Goal: Information Seeking & Learning: Learn about a topic

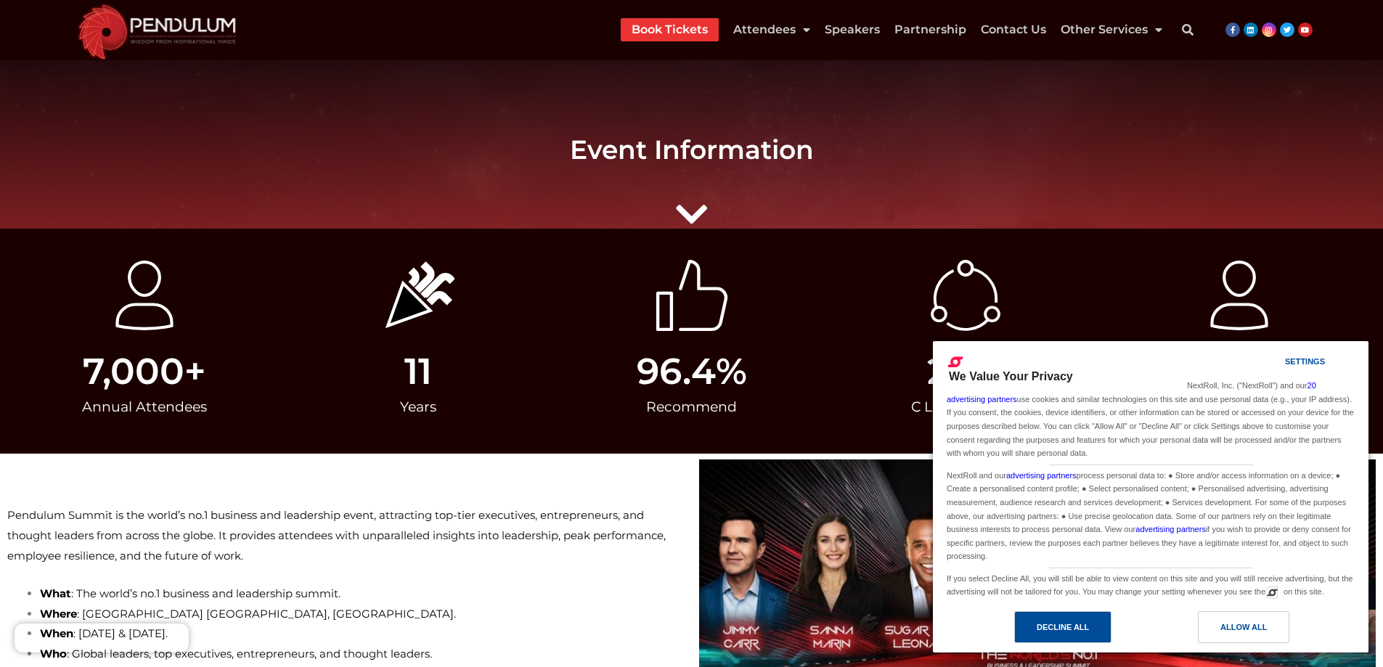
click at [1094, 627] on div "Decline All" at bounding box center [1063, 627] width 97 height 32
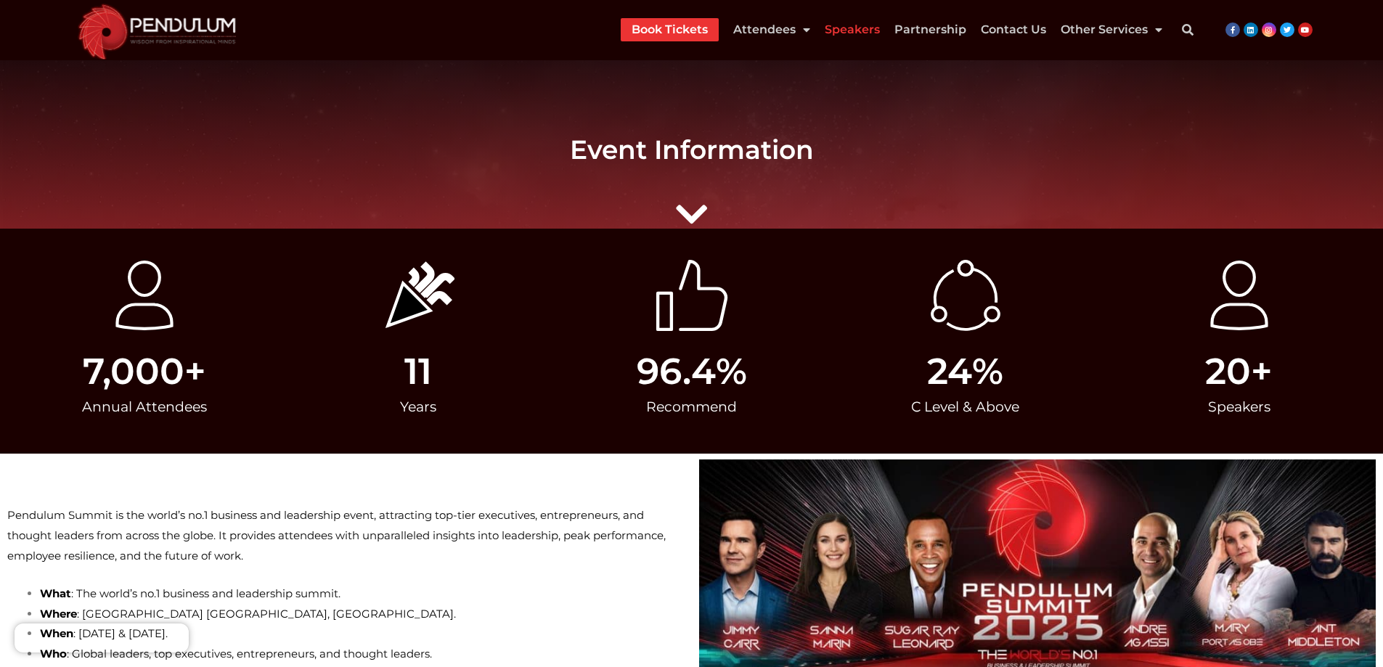
click at [833, 29] on link "Speakers" at bounding box center [852, 29] width 55 height 23
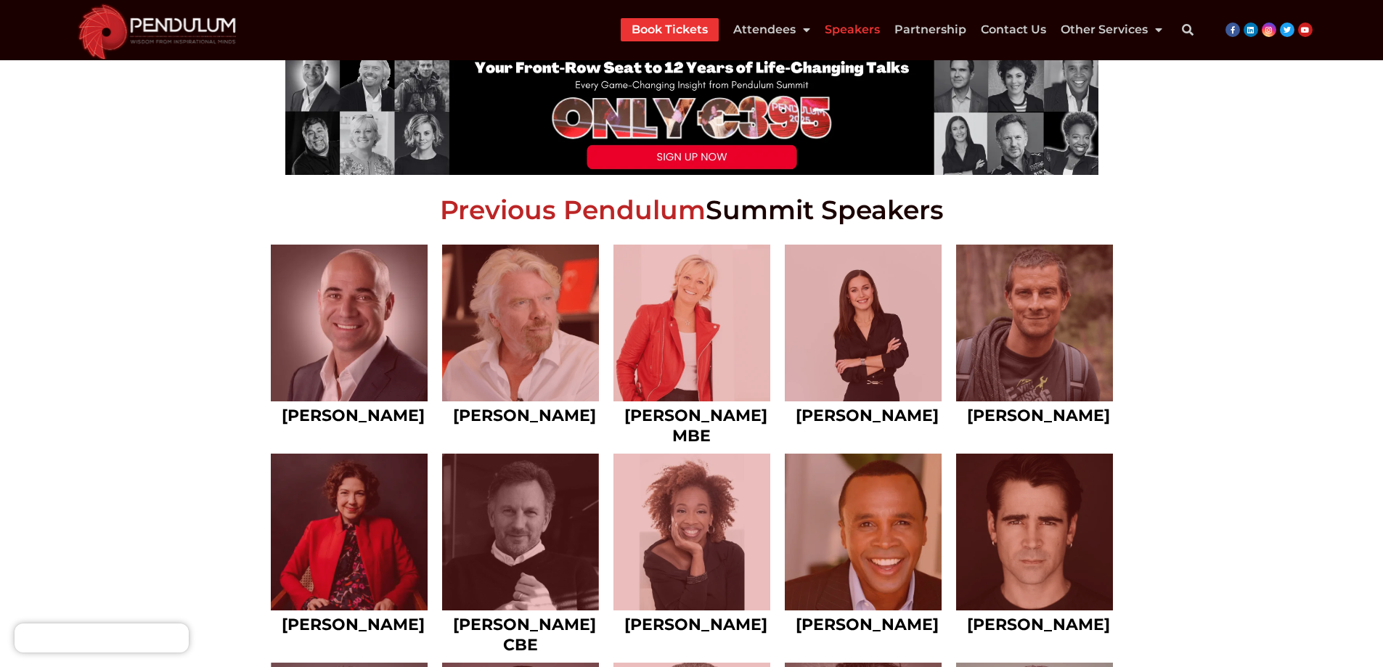
scroll to position [654, 0]
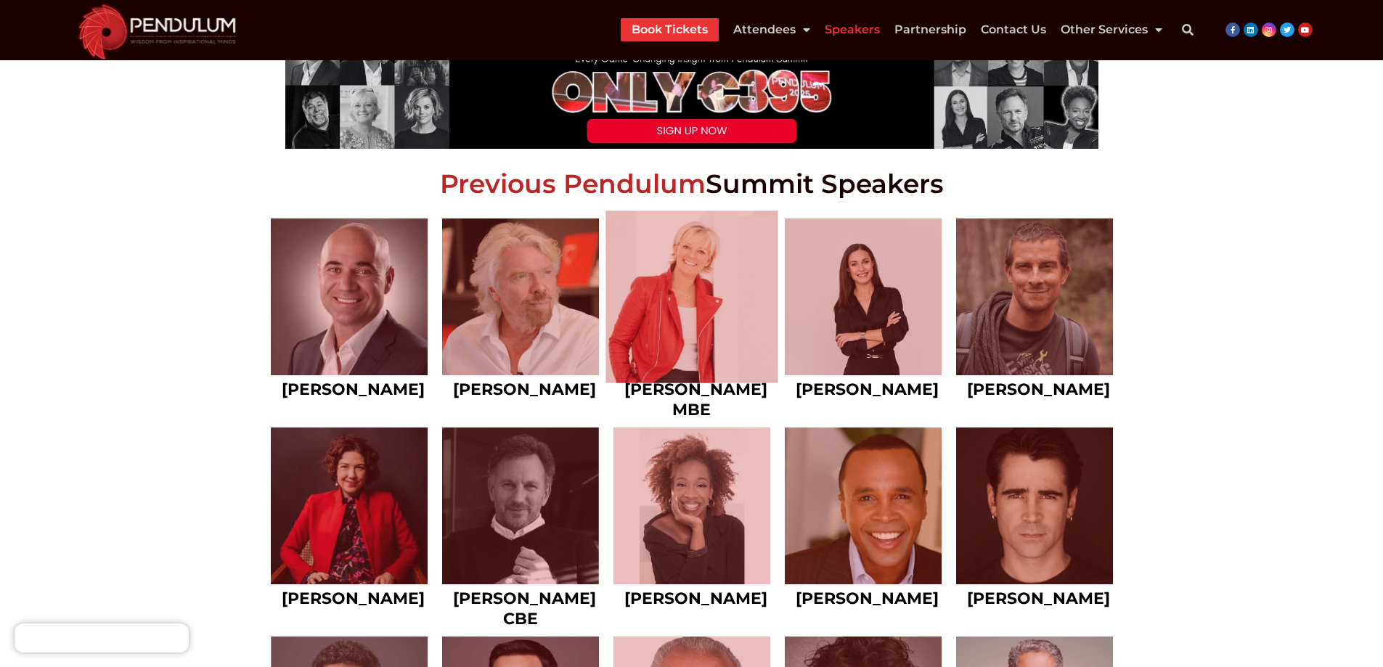
click at [669, 301] on link at bounding box center [692, 297] width 173 height 173
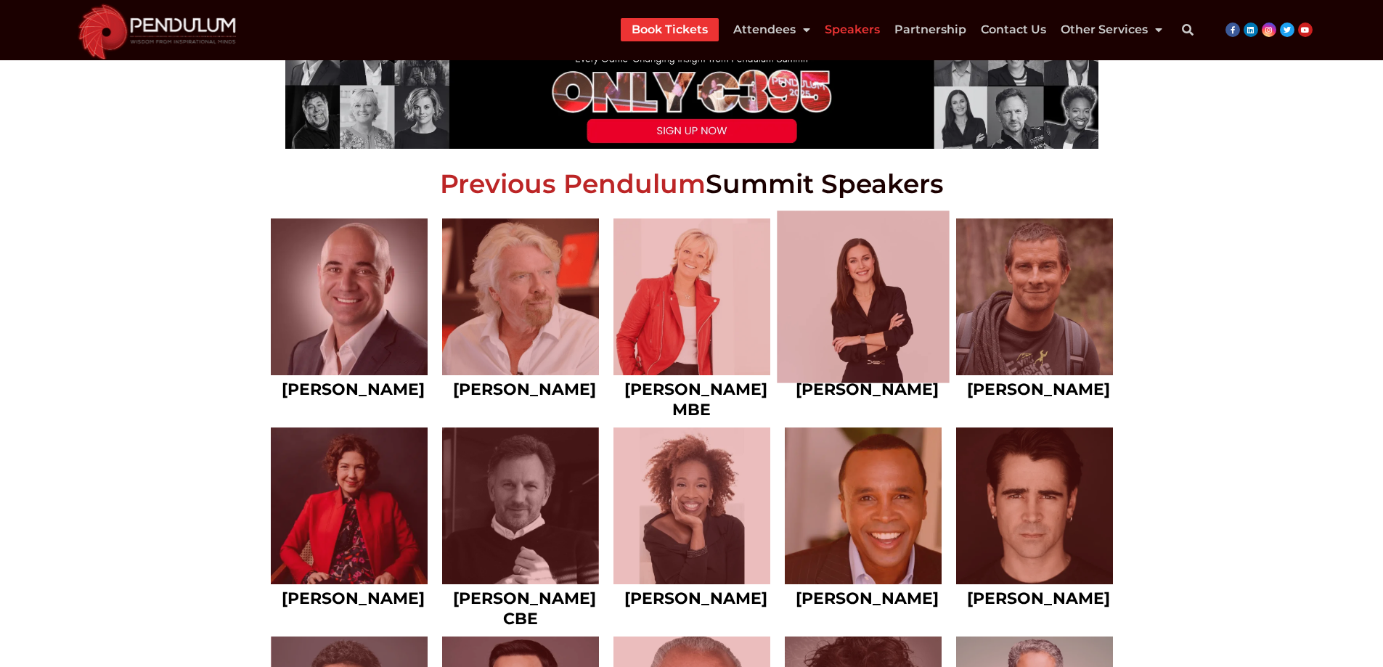
click at [857, 272] on link at bounding box center [863, 297] width 173 height 173
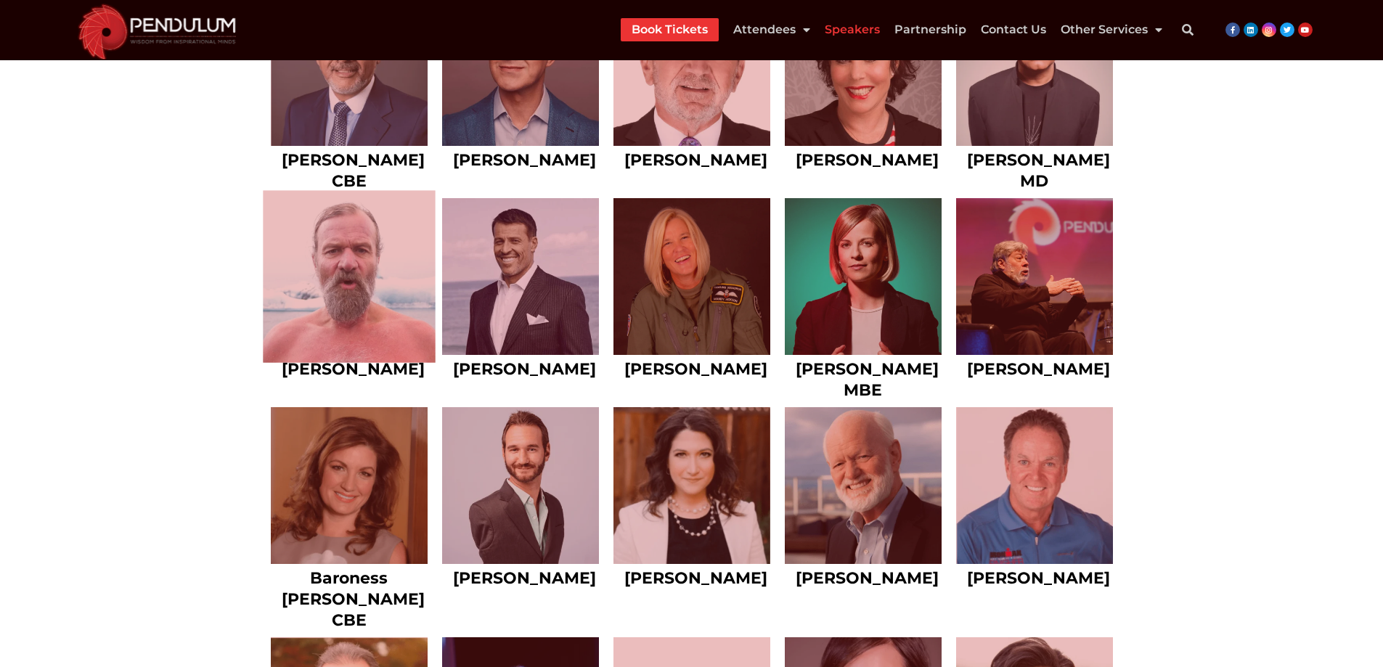
scroll to position [1307, 0]
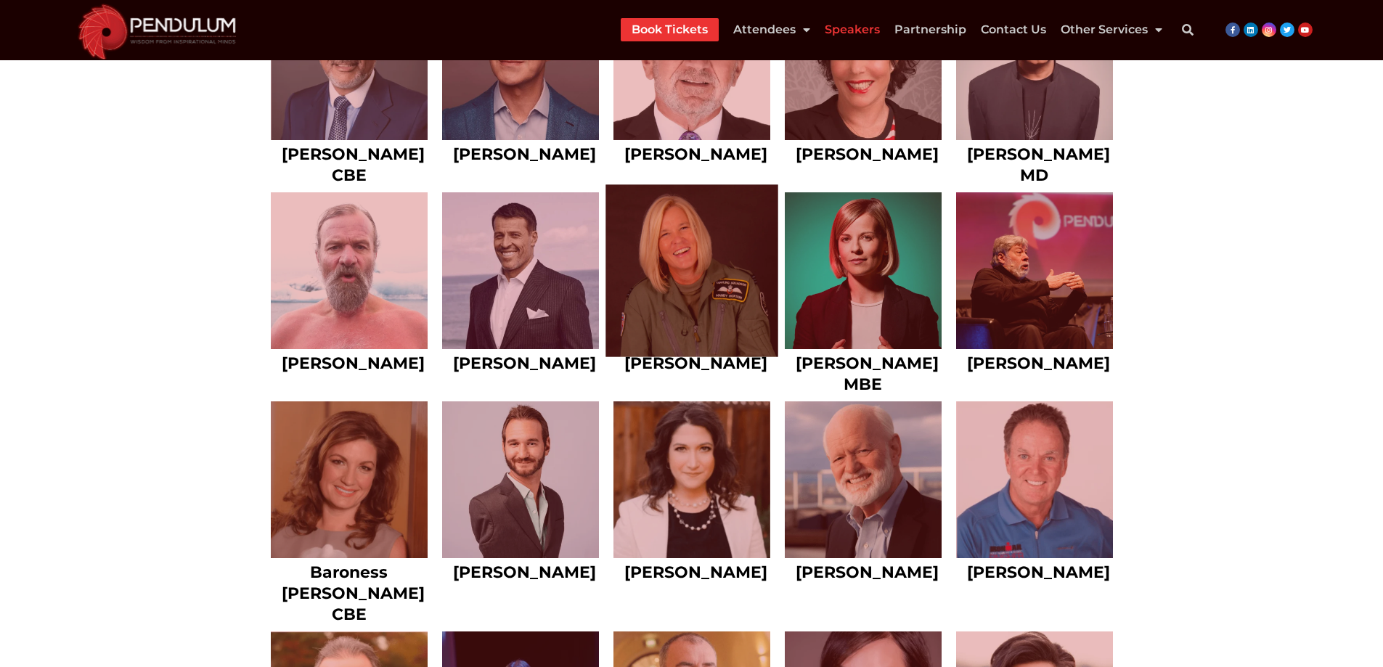
click at [669, 288] on link at bounding box center [692, 270] width 173 height 173
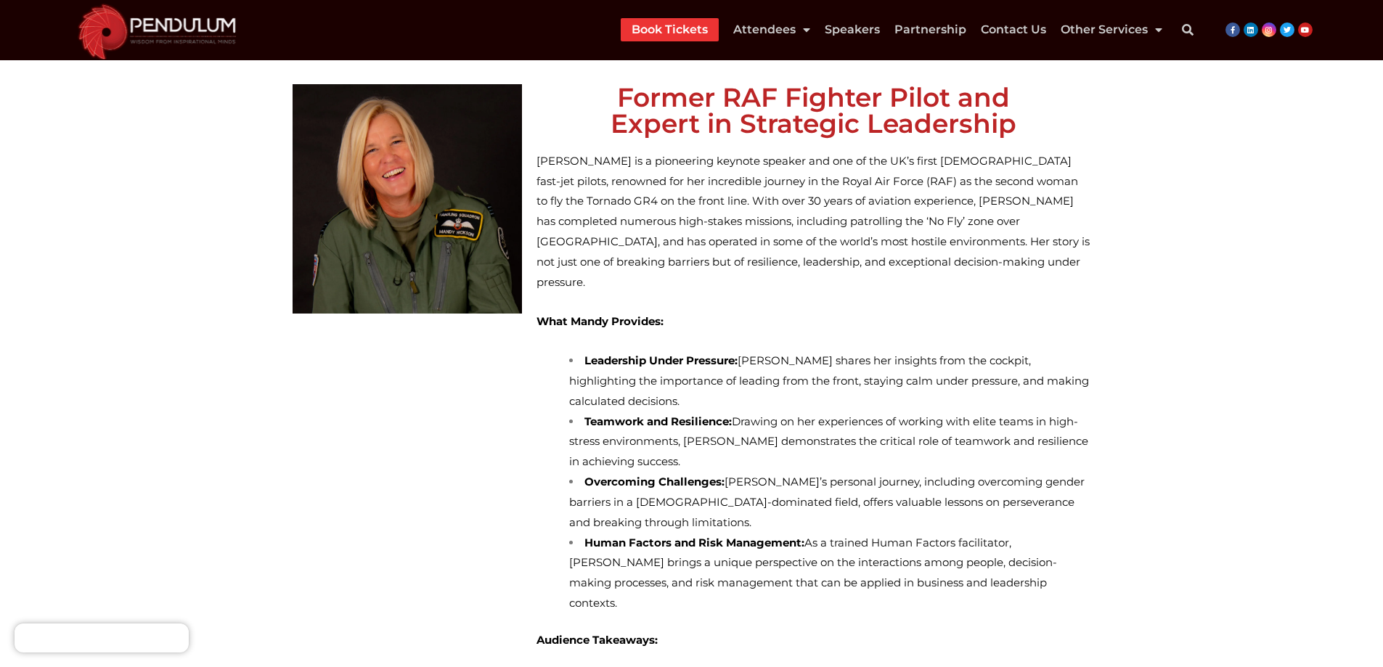
scroll to position [145, 0]
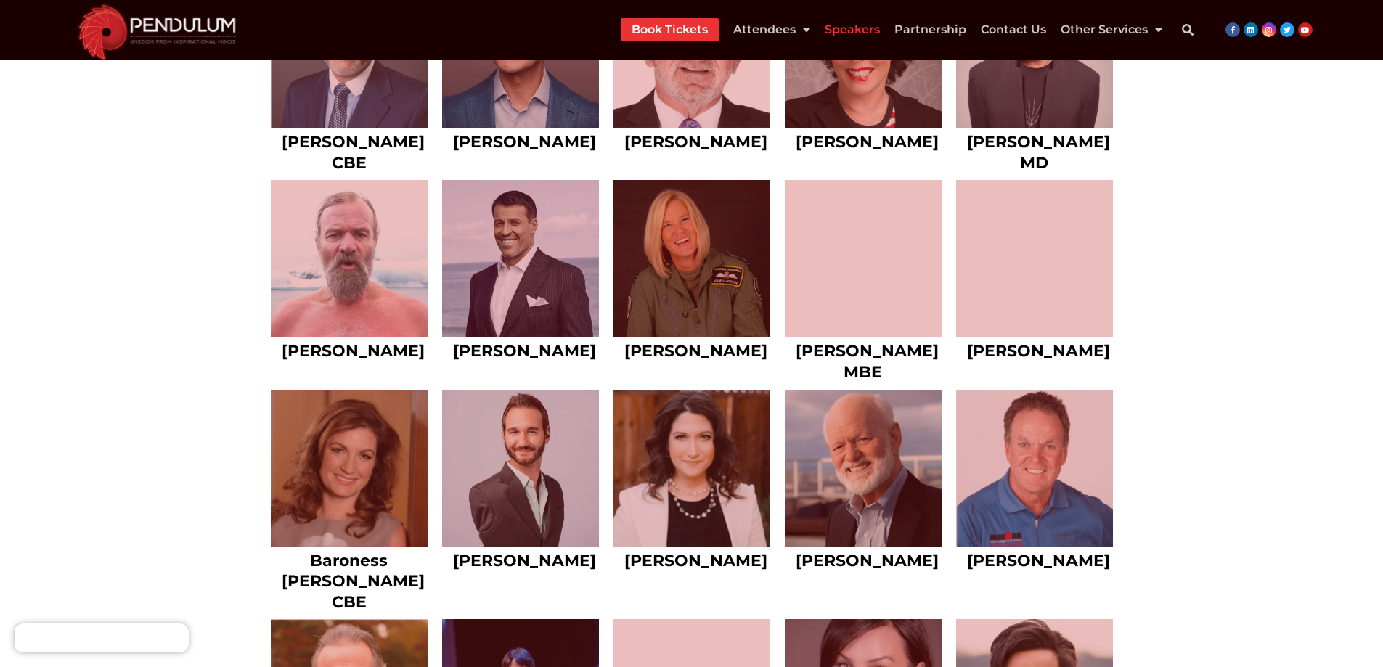
scroll to position [1452, 0]
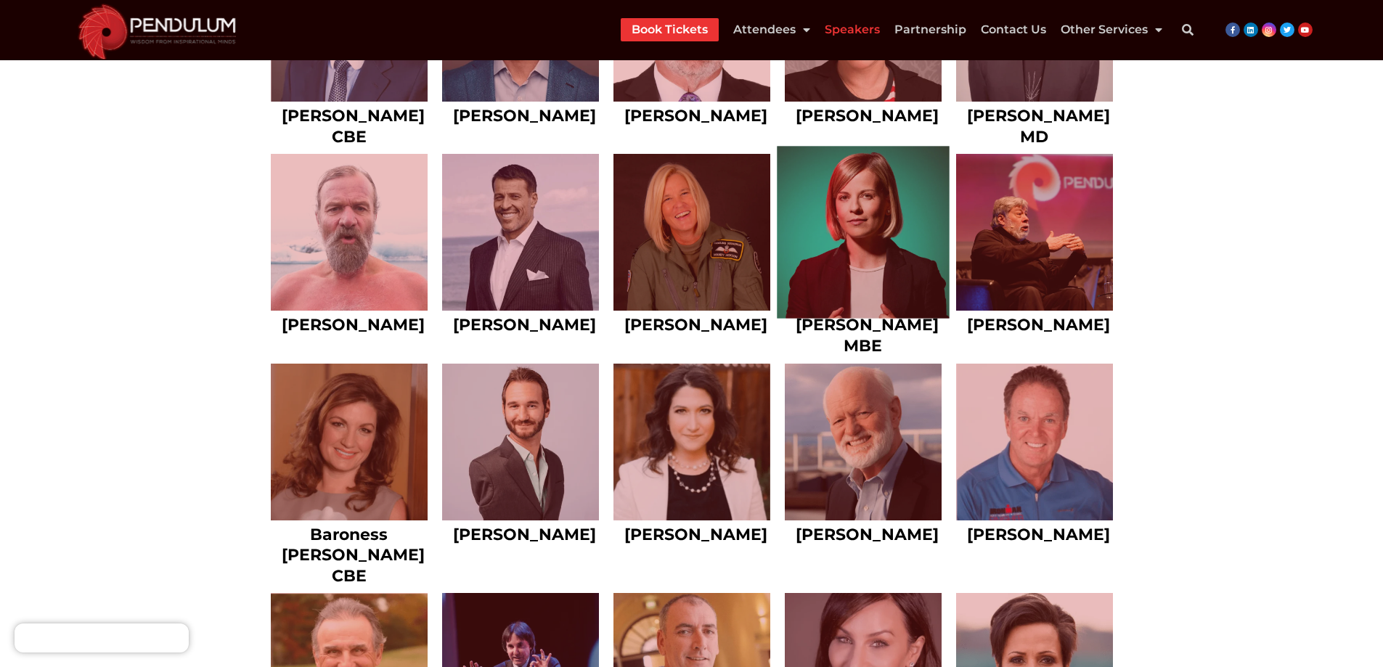
click at [845, 225] on link at bounding box center [863, 233] width 173 height 173
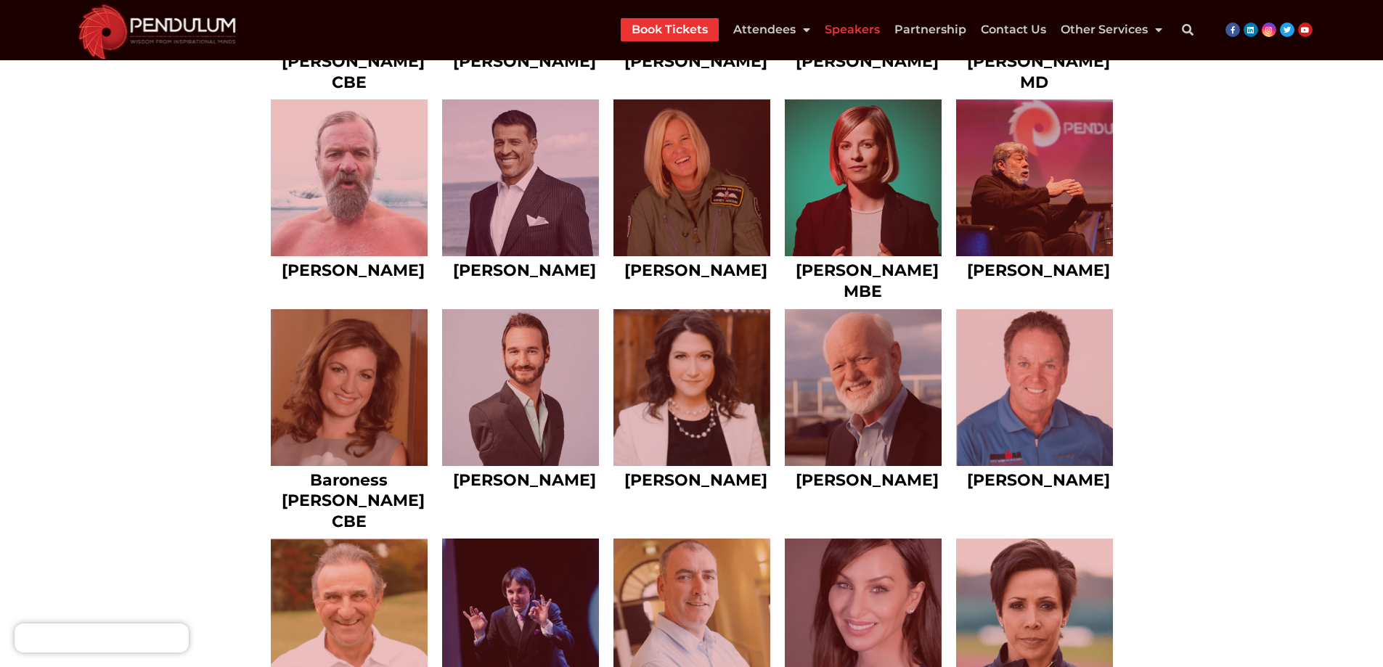
scroll to position [1598, 0]
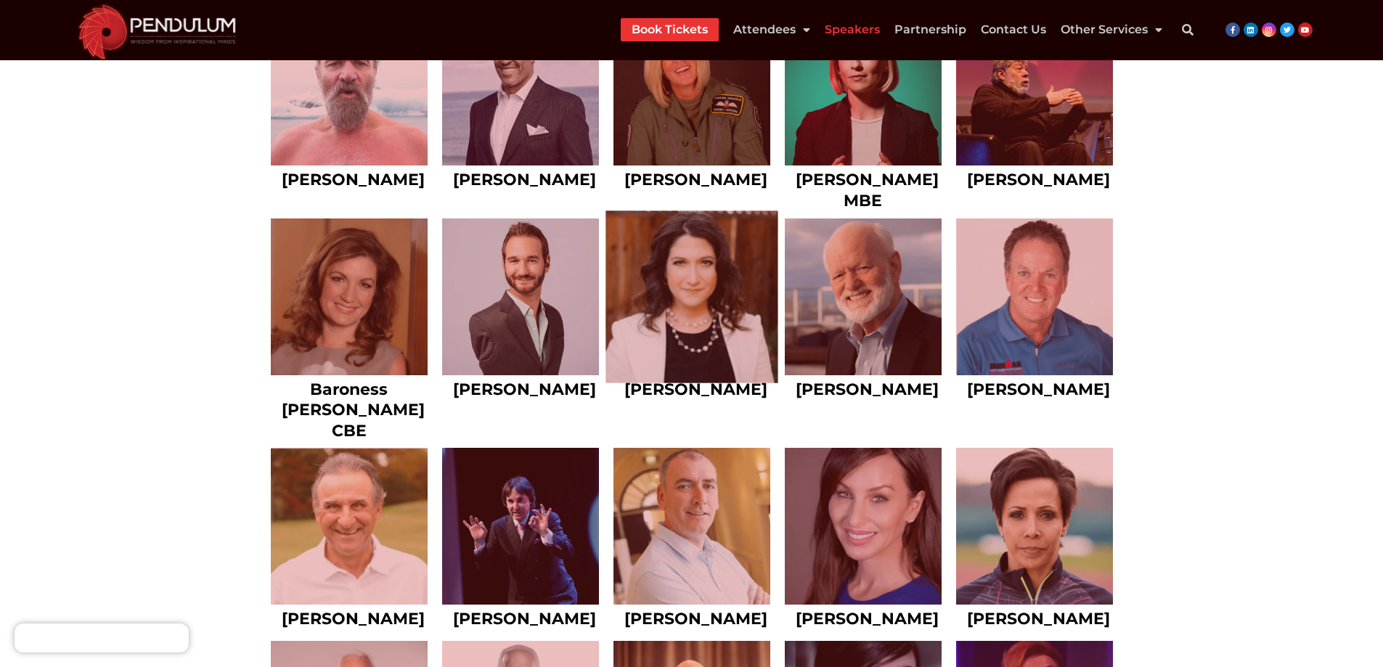
click at [736, 304] on link at bounding box center [692, 297] width 173 height 173
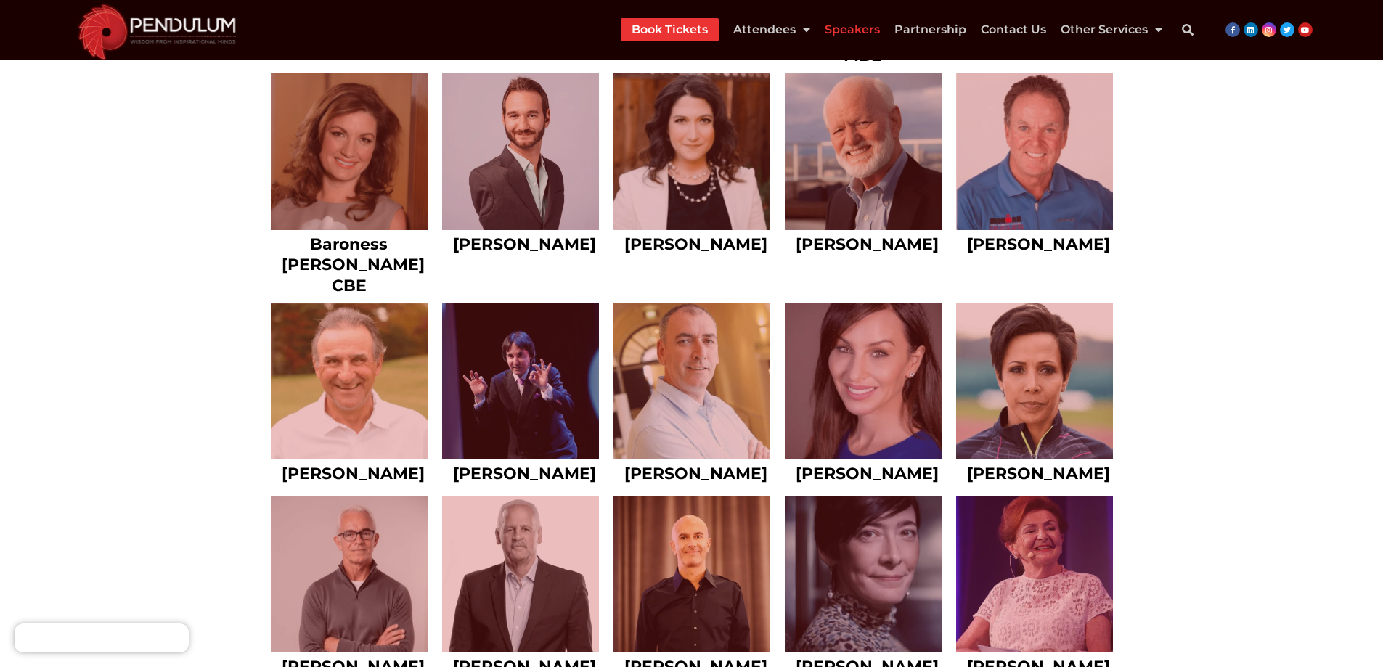
scroll to position [1816, 0]
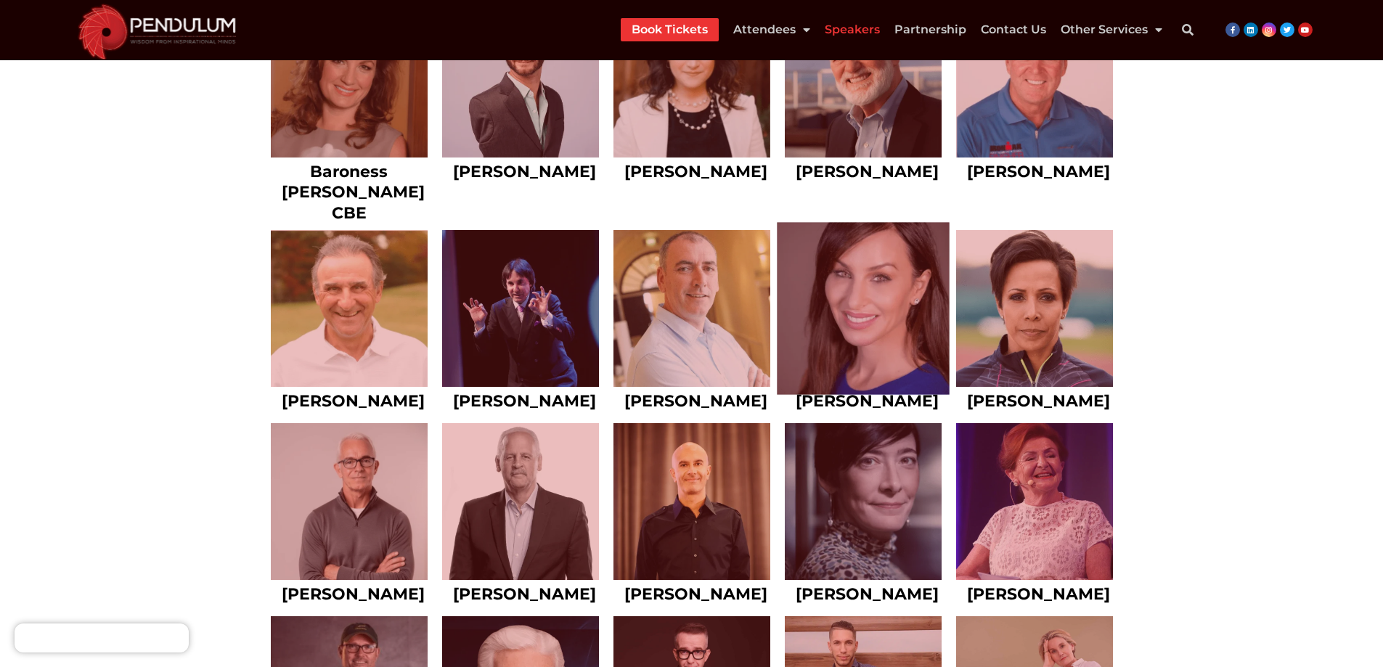
click at [837, 302] on link at bounding box center [863, 309] width 173 height 173
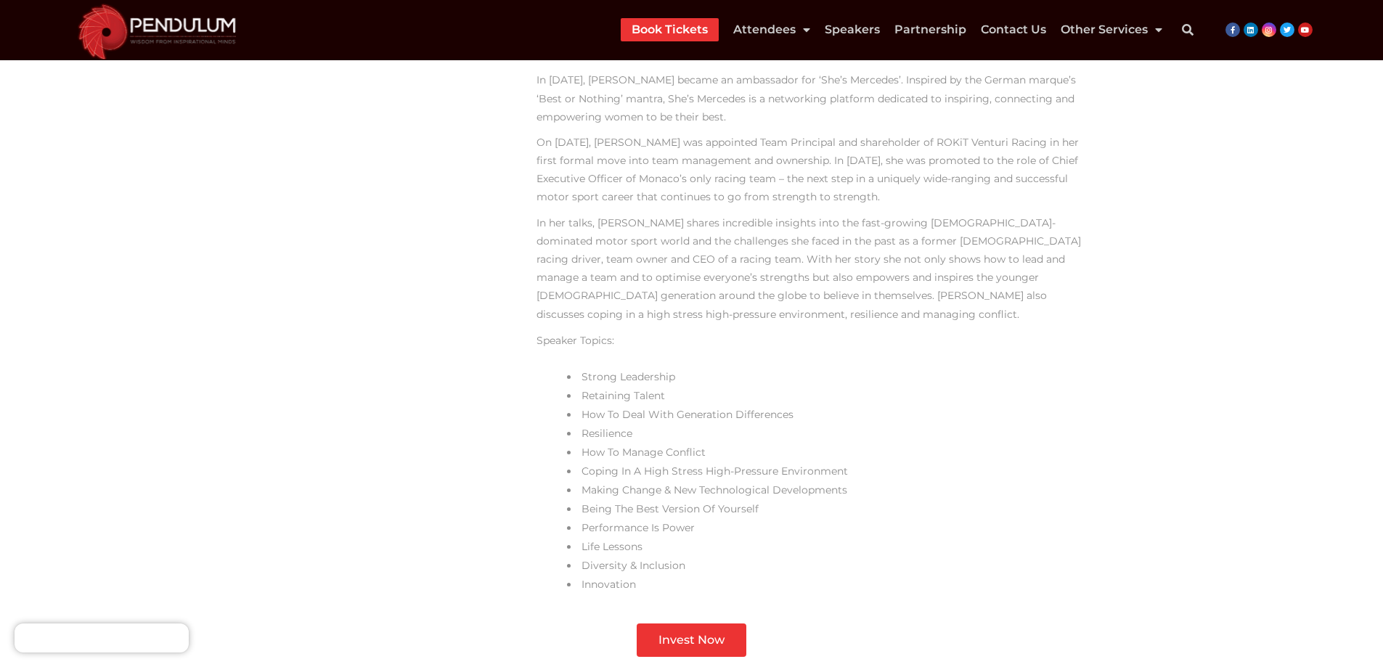
scroll to position [654, 0]
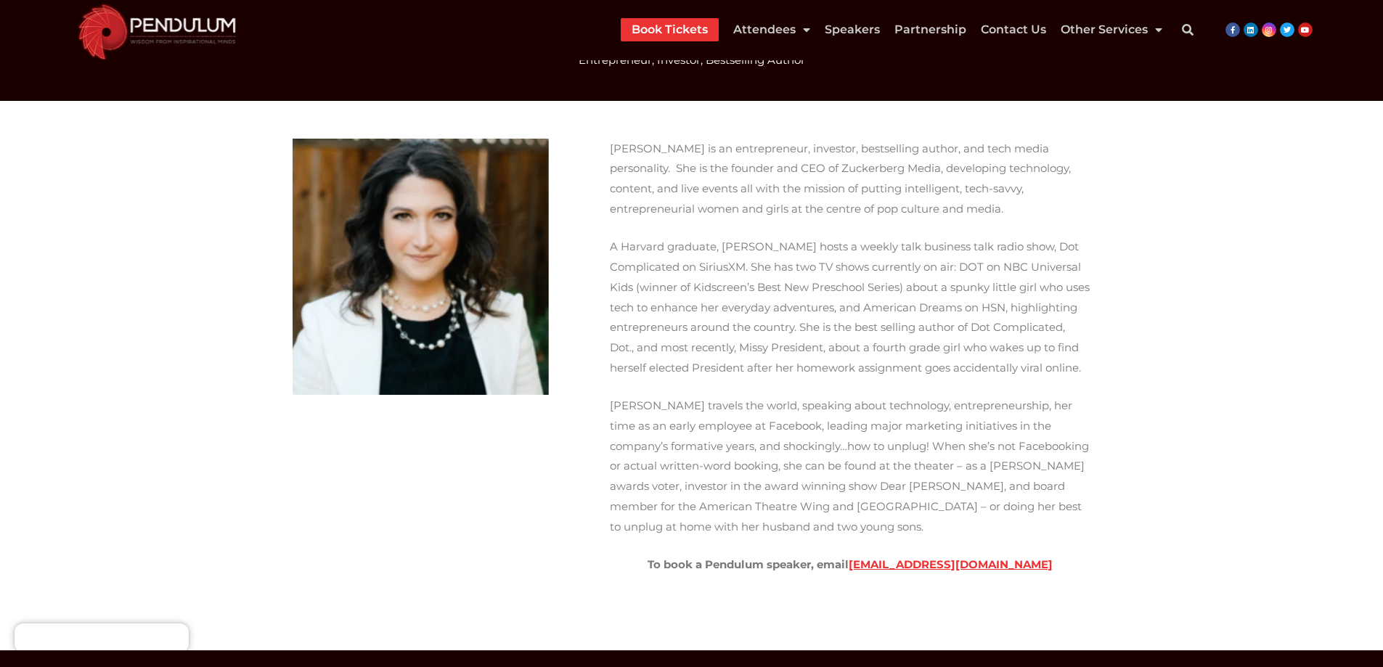
scroll to position [73, 0]
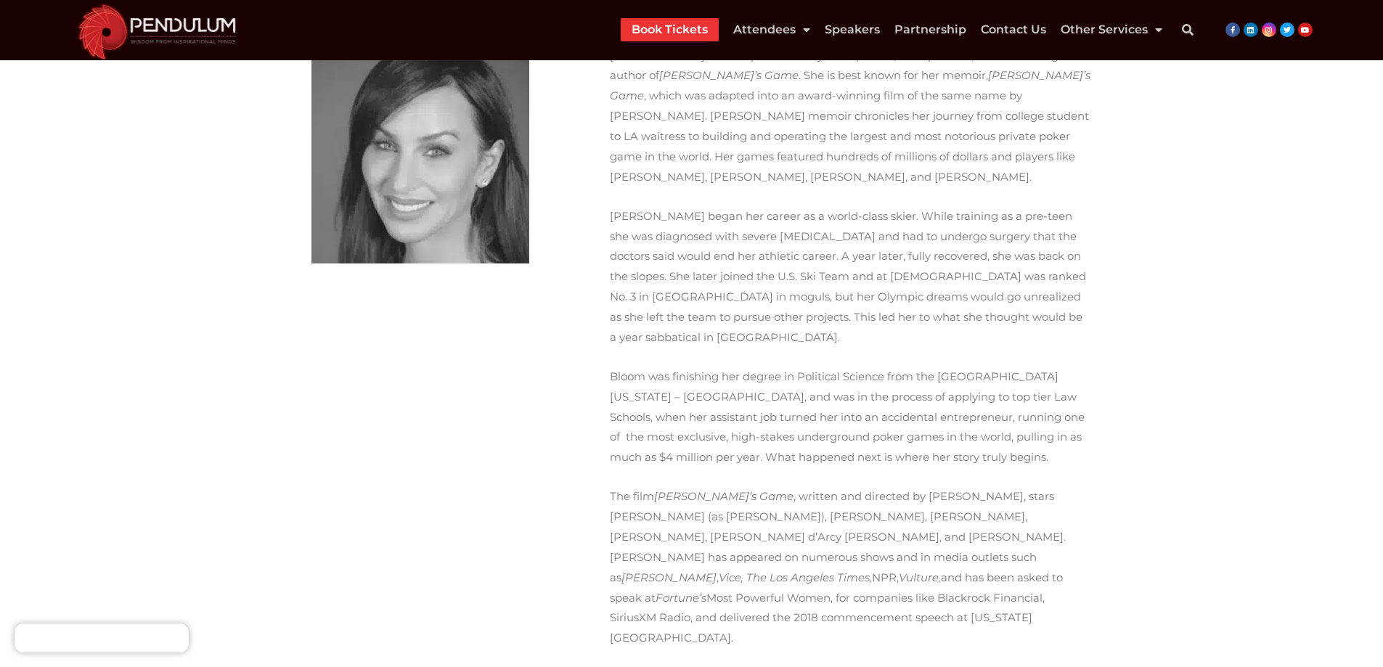
scroll to position [145, 0]
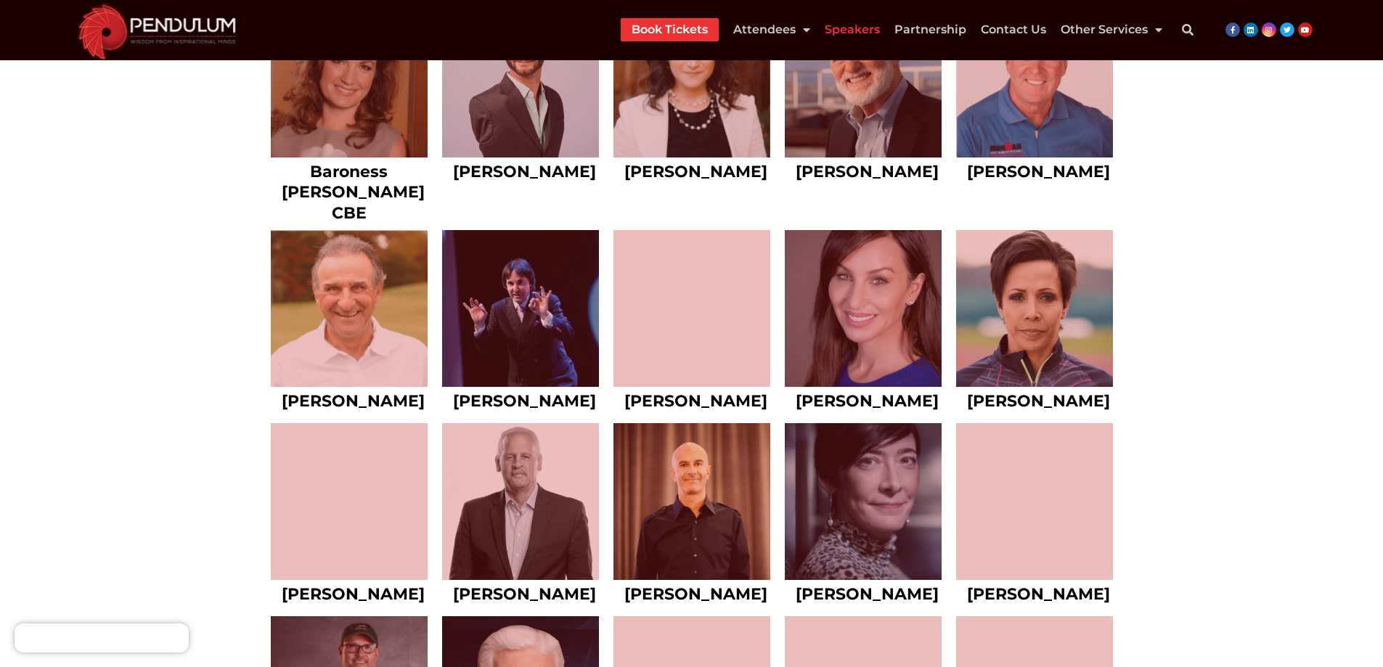
scroll to position [1743, 0]
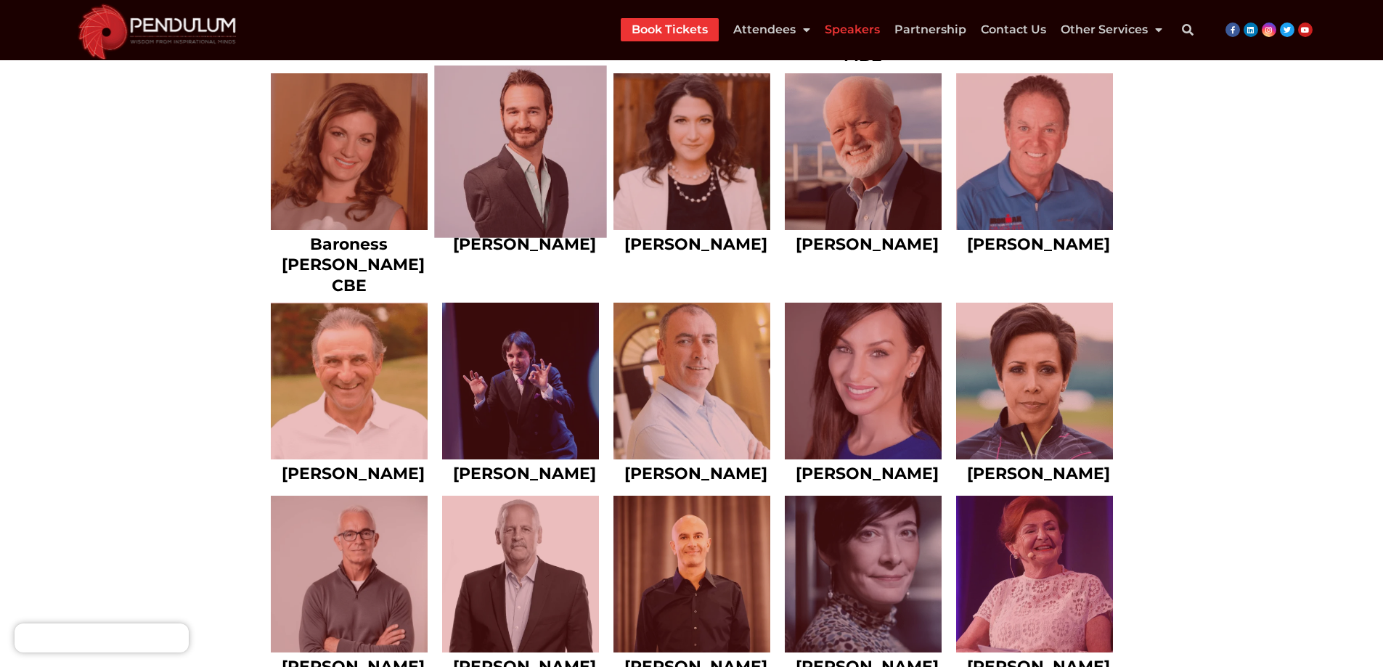
click at [497, 182] on link at bounding box center [520, 151] width 173 height 173
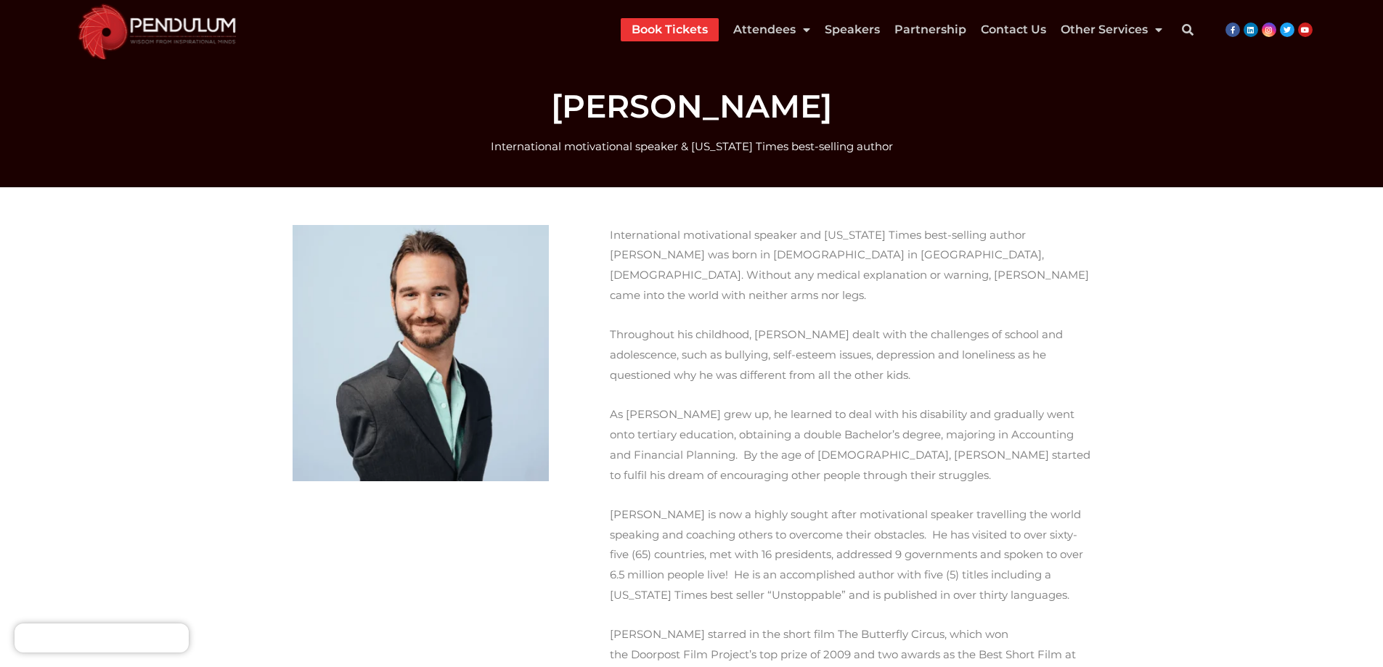
scroll to position [73, 0]
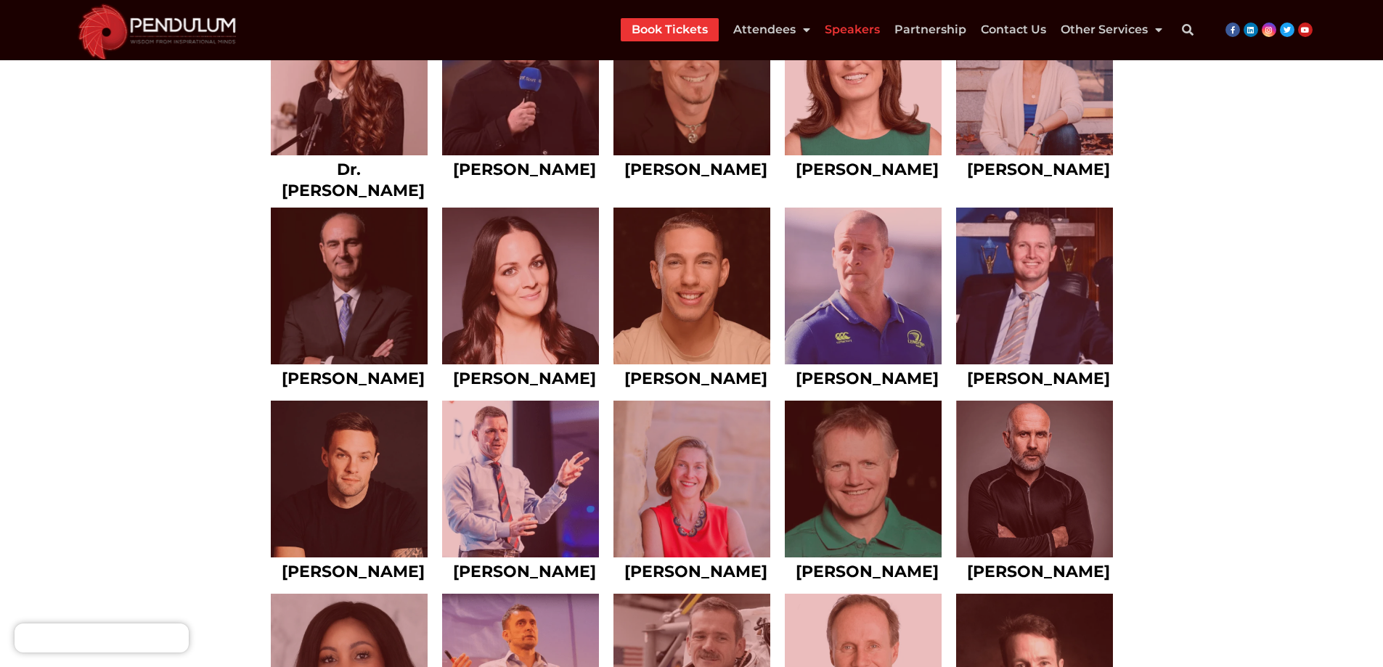
scroll to position [3849, 0]
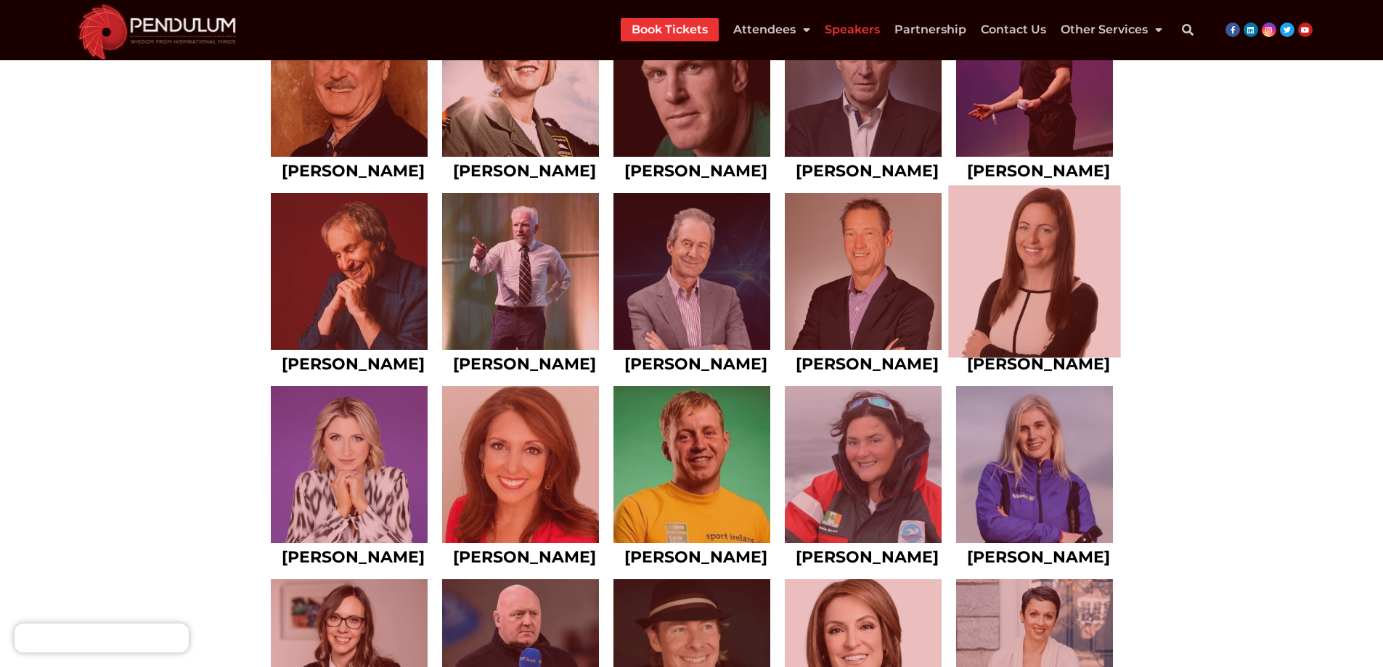
click at [1038, 358] on link at bounding box center [1034, 271] width 173 height 173
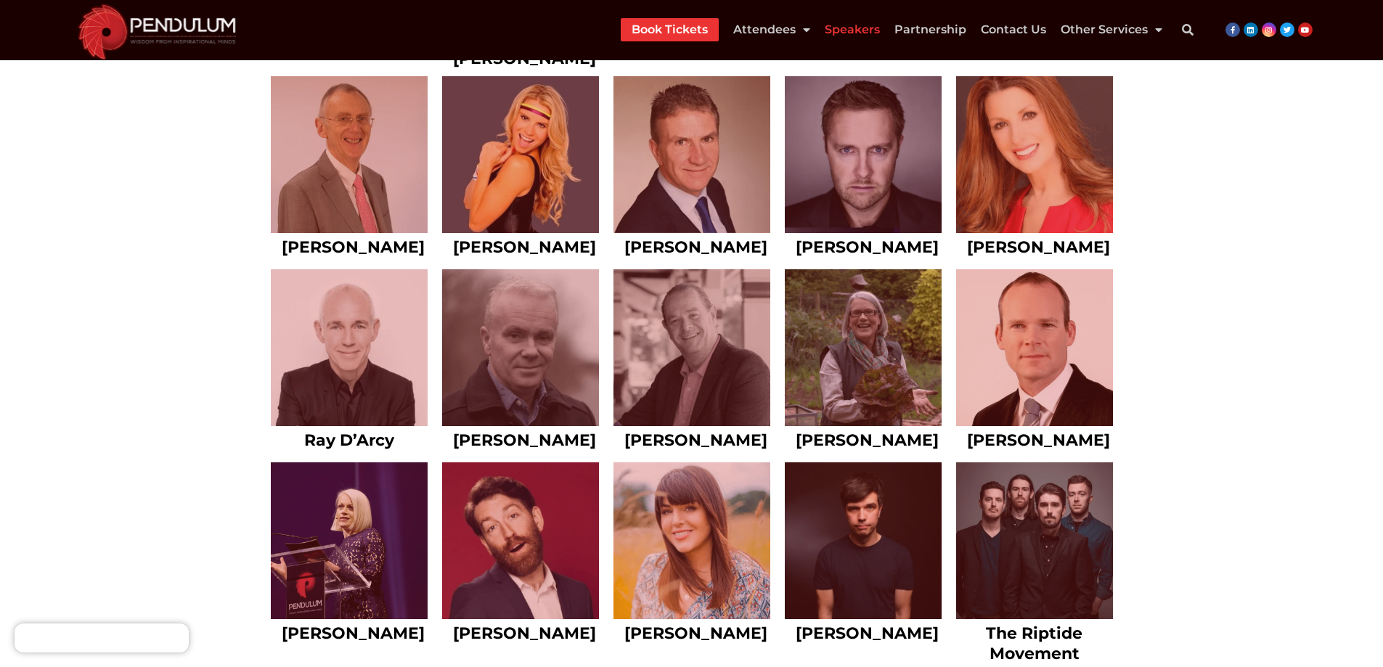
scroll to position [7044, 0]
